Goal: Navigation & Orientation: Find specific page/section

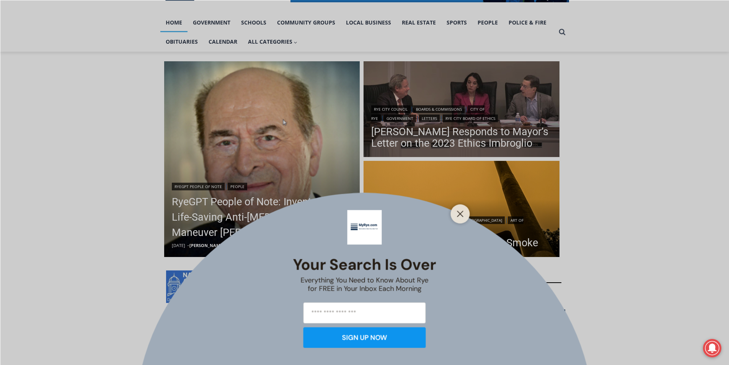
scroll to position [153, 0]
click at [458, 212] on icon "Close" at bounding box center [460, 213] width 7 height 7
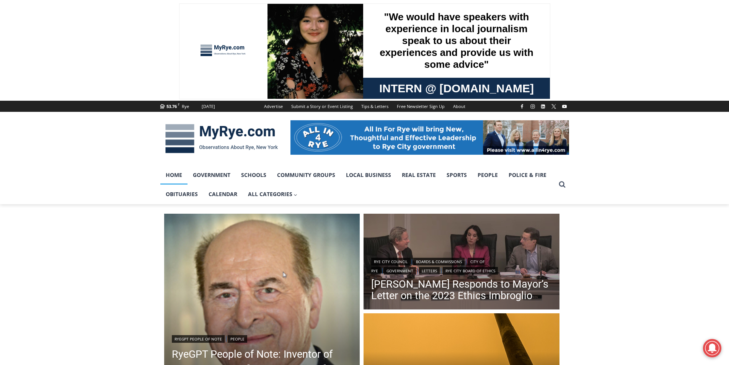
scroll to position [0, 0]
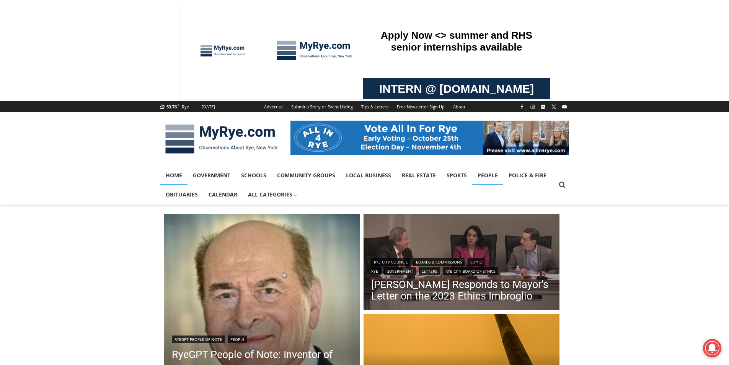
click at [489, 175] on link "People" at bounding box center [487, 175] width 31 height 19
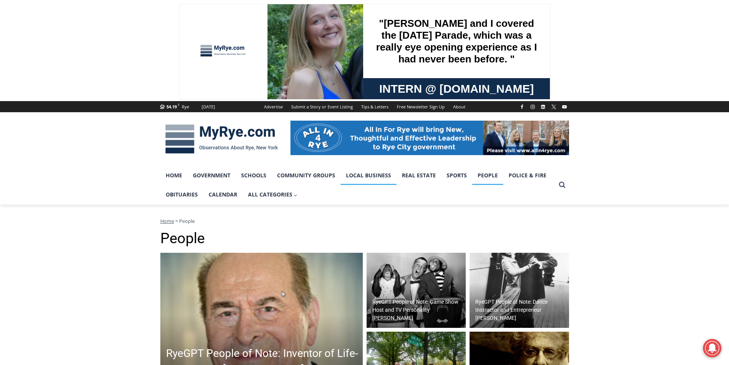
click at [368, 175] on link "Local Business" at bounding box center [369, 175] width 56 height 19
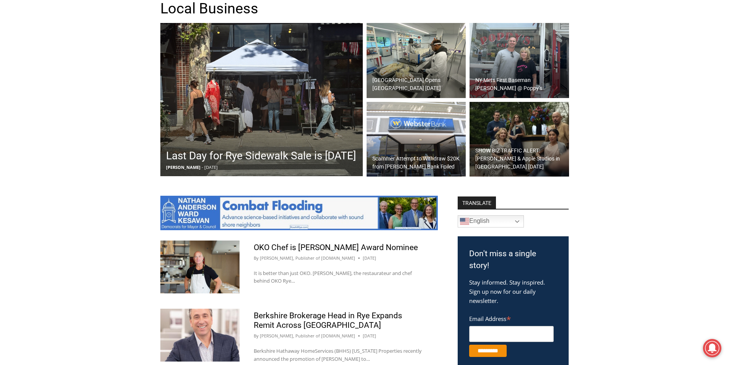
scroll to position [77, 0]
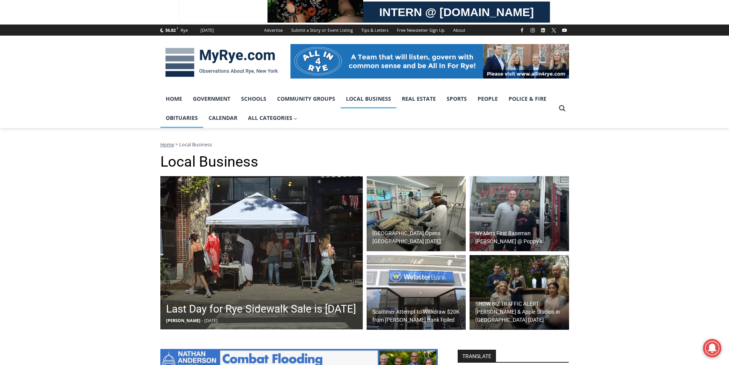
click at [174, 119] on link "Obituaries" at bounding box center [181, 117] width 43 height 19
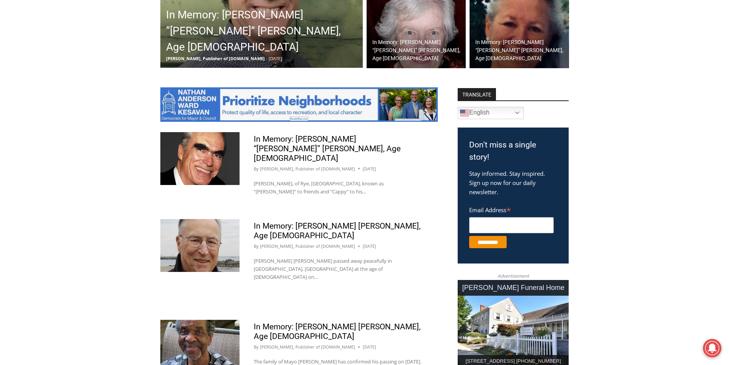
scroll to position [408, 0]
